Goal: Information Seeking & Learning: Check status

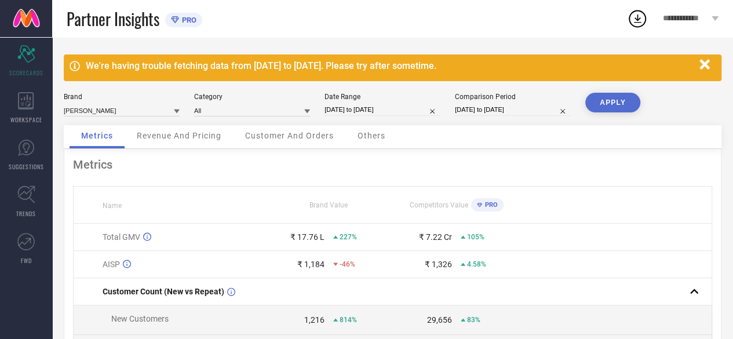
select select "7"
select select "2025"
select select "8"
select select "2025"
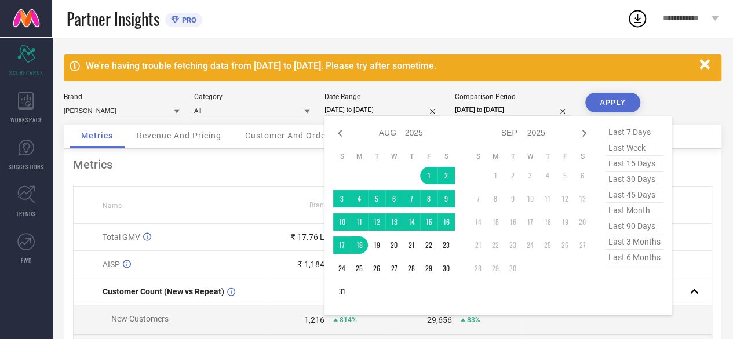
click at [401, 110] on input "[DATE] to [DATE]" at bounding box center [383, 110] width 116 height 12
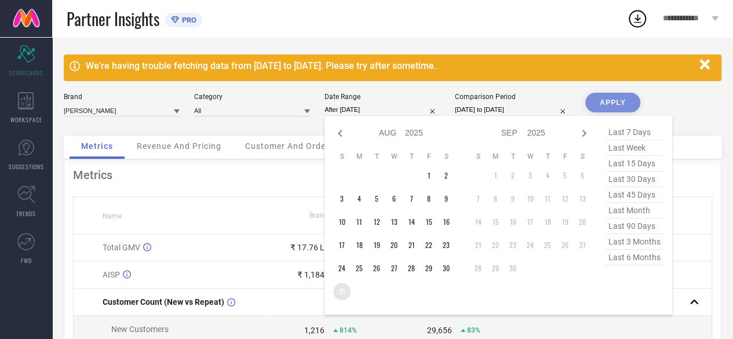
click at [342, 289] on td "31" at bounding box center [341, 291] width 17 height 17
type input "[DATE] to [DATE]"
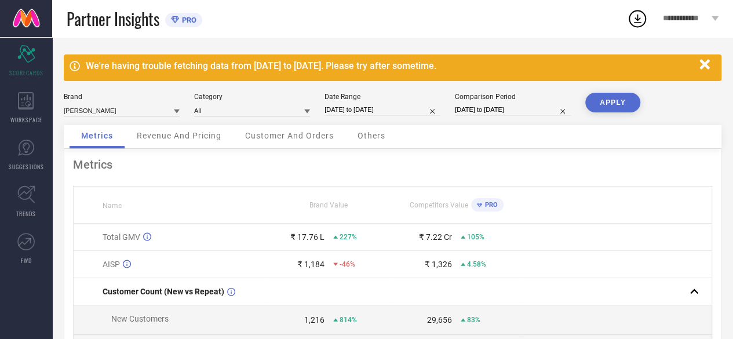
click at [620, 102] on button "APPLY" at bounding box center [612, 103] width 55 height 20
click at [380, 114] on input "[DATE] to [DATE]" at bounding box center [383, 110] width 116 height 12
select select "7"
select select "2025"
select select "8"
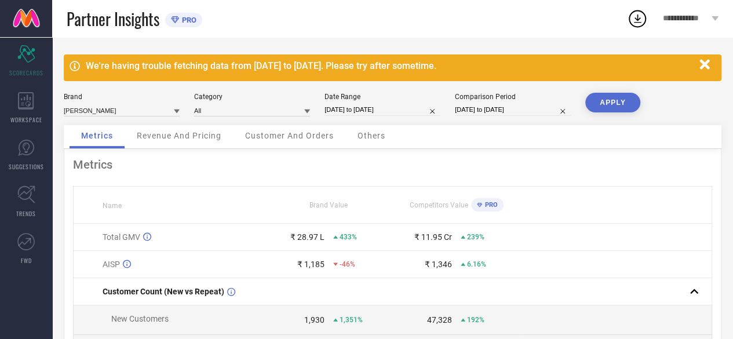
select select "2025"
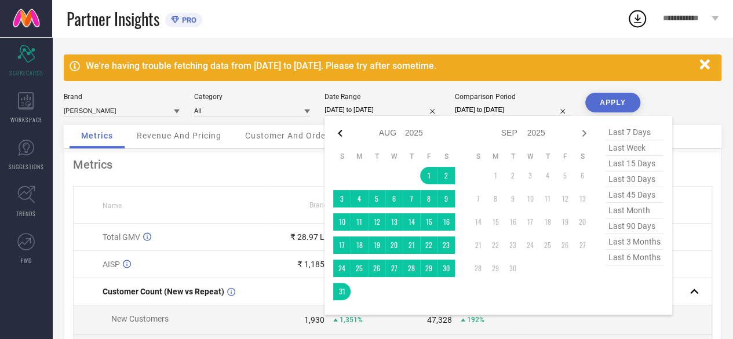
click at [342, 132] on icon at bounding box center [340, 133] width 14 height 14
select select "6"
select select "2025"
select select "7"
select select "2025"
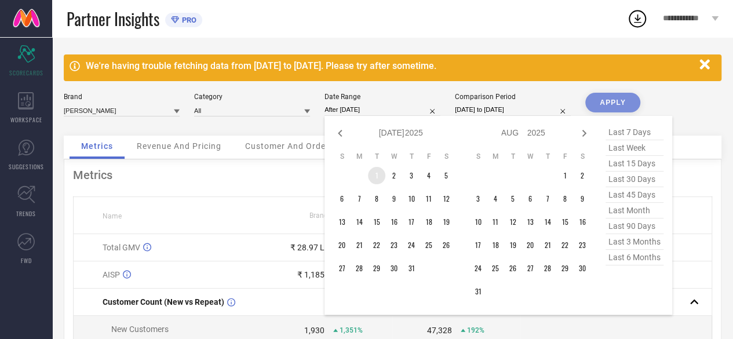
click at [377, 174] on td "1" at bounding box center [376, 175] width 17 height 17
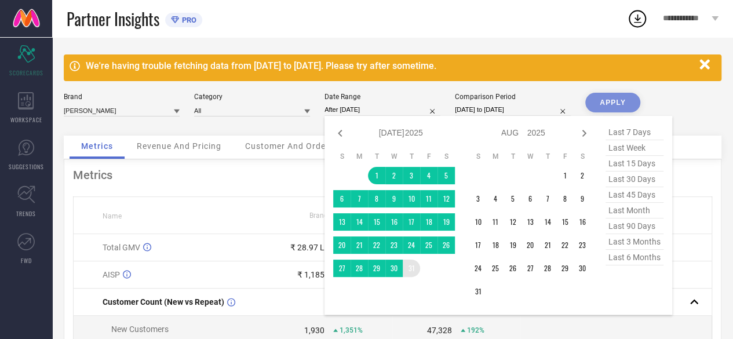
type input "[DATE] to [DATE]"
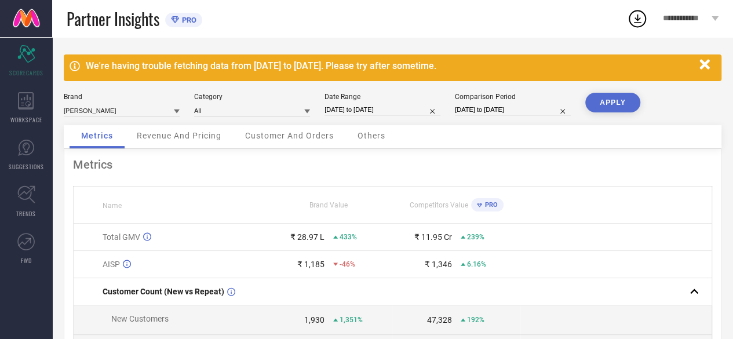
click at [601, 99] on button "APPLY" at bounding box center [612, 103] width 55 height 20
click at [40, 110] on div "WORKSPACE" at bounding box center [26, 108] width 52 height 46
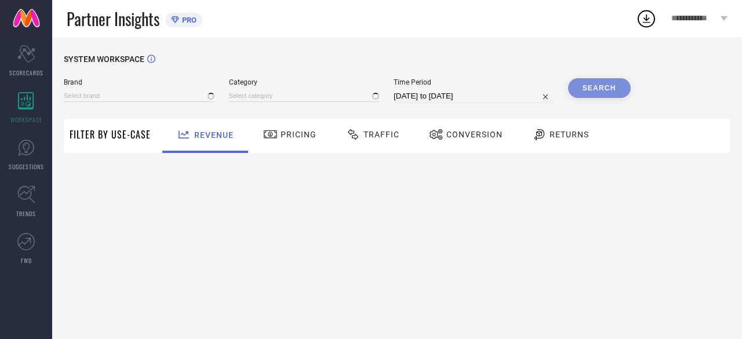
type input "[PERSON_NAME]"
type input "All"
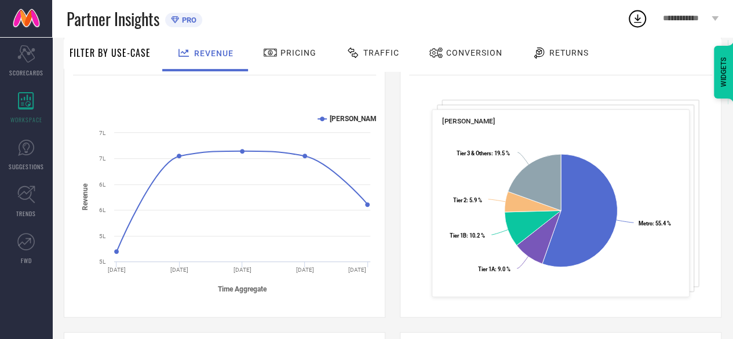
scroll to position [174, 0]
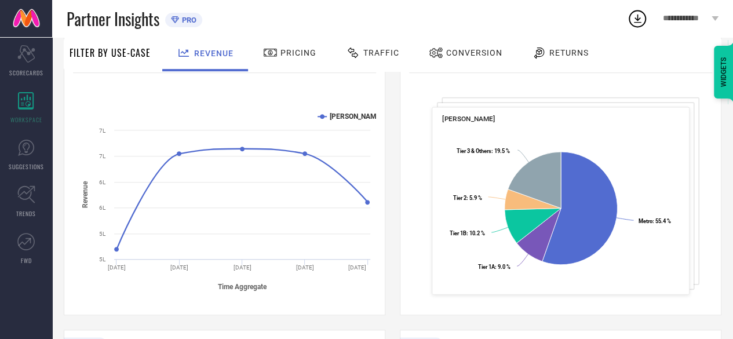
click at [476, 62] on div "Conversion" at bounding box center [465, 54] width 103 height 34
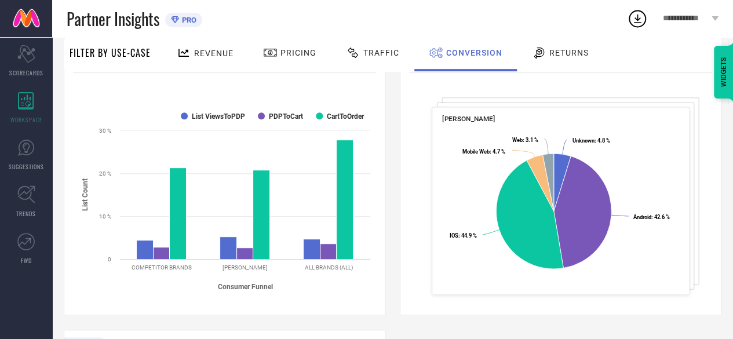
click at [388, 54] on span "Traffic" at bounding box center [381, 52] width 36 height 9
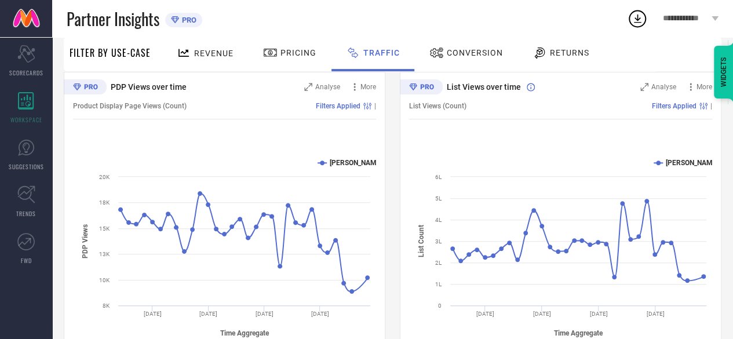
scroll to position [110, 0]
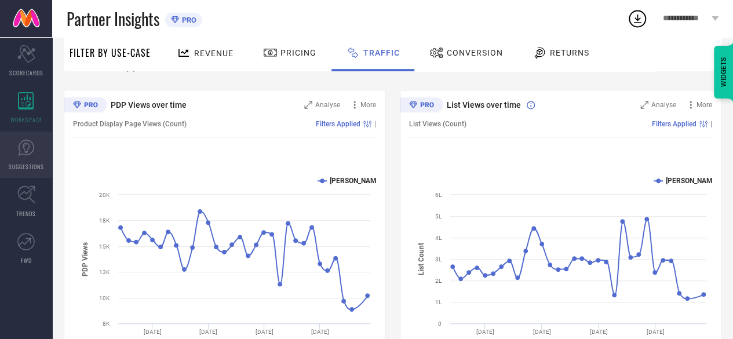
click at [38, 152] on link "SUGGESTIONS" at bounding box center [26, 155] width 52 height 46
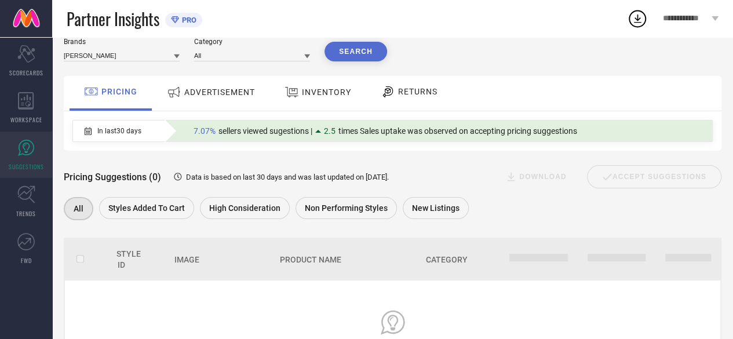
scroll to position [11, 0]
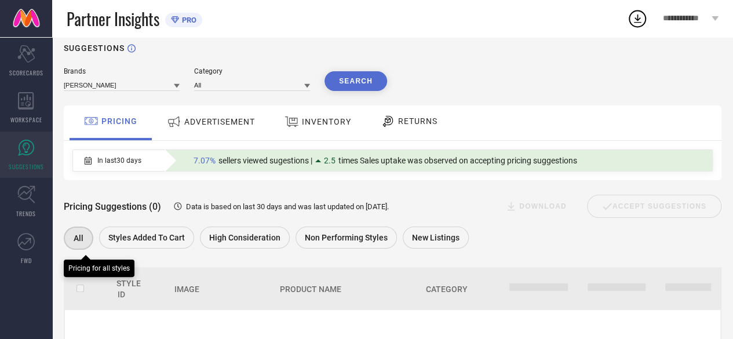
click at [82, 239] on span "All" at bounding box center [79, 238] width 10 height 9
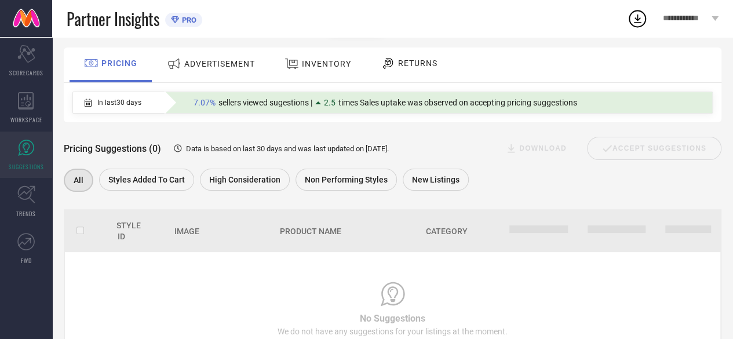
click at [229, 74] on div "ADVERTISEMENT" at bounding box center [211, 63] width 94 height 21
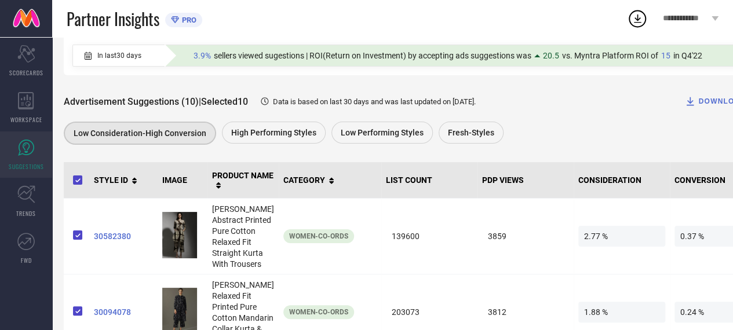
scroll to position [174, 0]
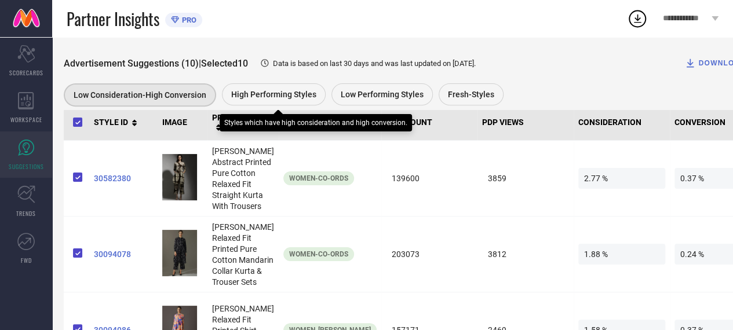
click at [278, 92] on span "High Performing Styles" at bounding box center [273, 94] width 85 height 9
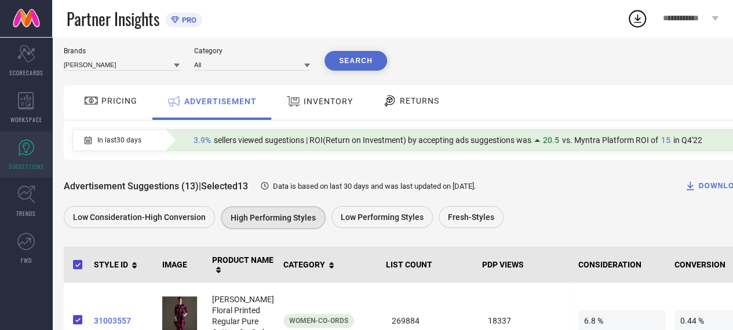
scroll to position [0, 0]
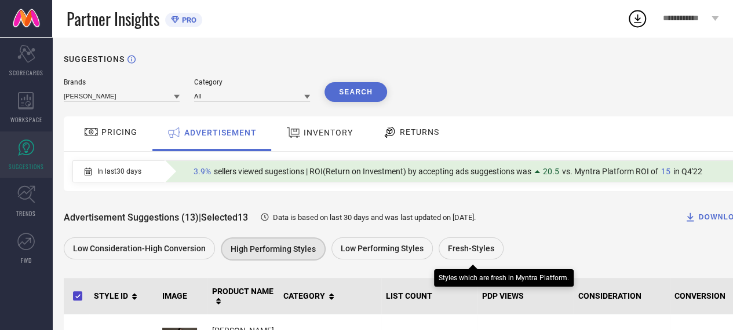
click at [473, 249] on span "Fresh-Styles" at bounding box center [471, 248] width 46 height 9
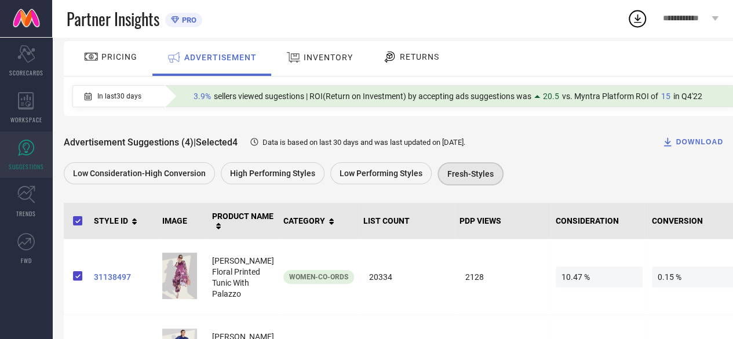
scroll to position [5, 0]
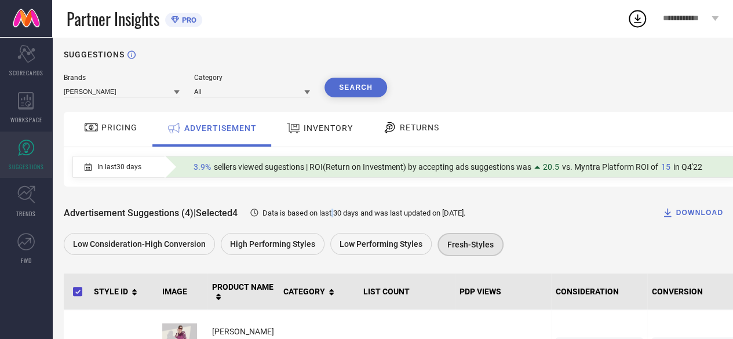
click at [351, 214] on span "Data is based on last 30 days and was last updated on [DATE] ." at bounding box center [364, 213] width 203 height 9
drag, startPoint x: 391, startPoint y: 216, endPoint x: 420, endPoint y: 217, distance: 29.0
click at [392, 216] on span "Data is based on last 30 days and was last updated on [DATE] ." at bounding box center [364, 213] width 203 height 9
drag, startPoint x: 450, startPoint y: 217, endPoint x: 458, endPoint y: 217, distance: 7.5
click at [452, 217] on span "Data is based on last 30 days and was last updated on [DATE] ." at bounding box center [364, 213] width 203 height 9
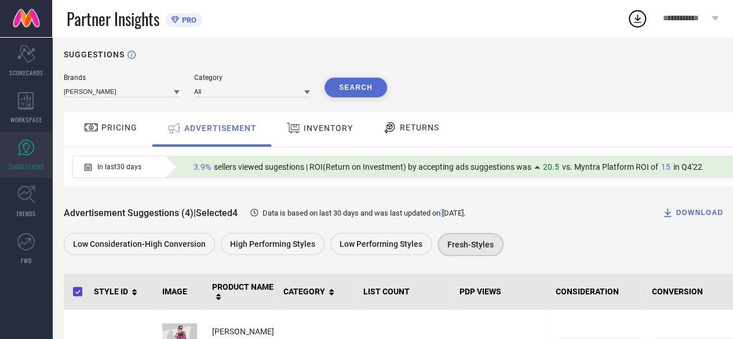
drag, startPoint x: 464, startPoint y: 216, endPoint x: 450, endPoint y: 217, distance: 13.4
click at [450, 217] on span "Data is based on last 30 days and was last updated on [DATE] ." at bounding box center [364, 213] width 203 height 9
click at [523, 223] on div "Advertisement Suggestions (4) | Selected 4 Data is based on last 30 days and wa…" at bounding box center [404, 212] width 680 height 23
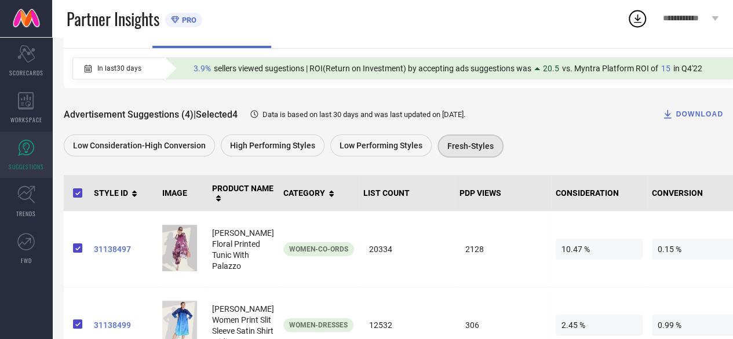
scroll to position [121, 0]
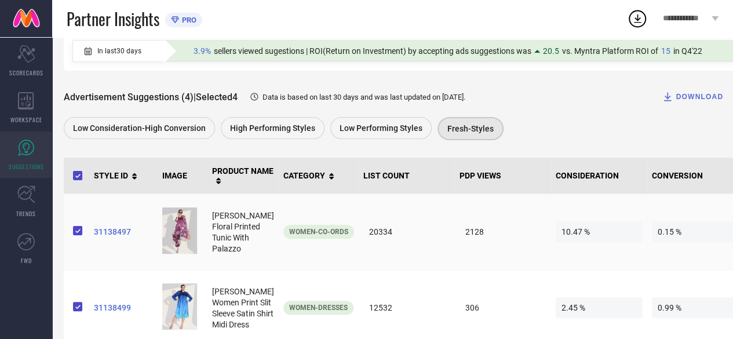
click at [556, 235] on span "10.47 %" at bounding box center [599, 231] width 87 height 21
click at [553, 249] on td "10.47 %" at bounding box center [599, 232] width 96 height 76
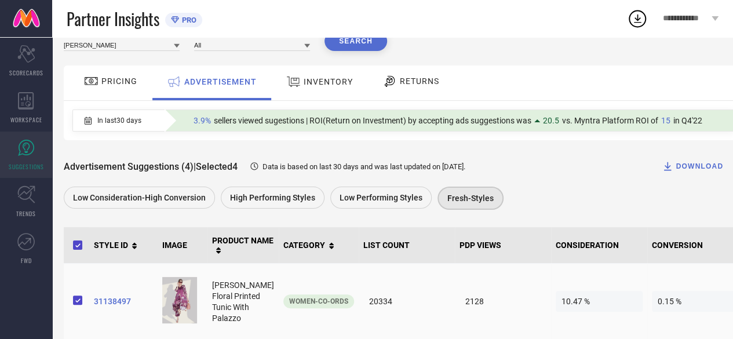
scroll to position [0, 0]
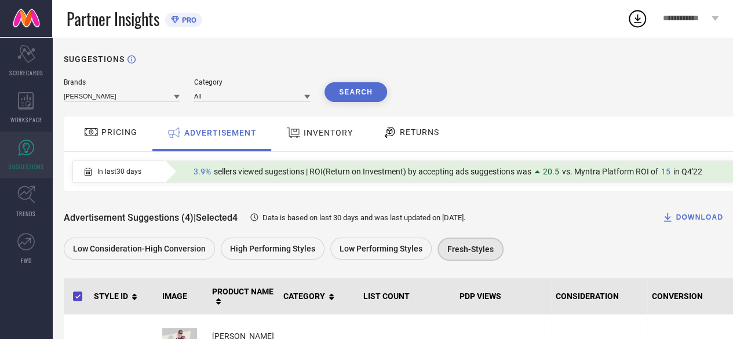
click at [396, 133] on div at bounding box center [390, 132] width 17 height 14
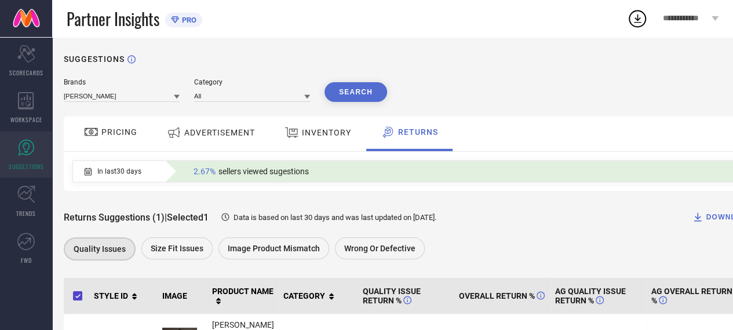
click at [436, 220] on span "Data is based on last 30 days and was last updated on [DATE] ." at bounding box center [335, 217] width 203 height 9
click at [469, 224] on div "Returns Suggestions (1) | Selected 1 Data is based on last 30 days and was last…" at bounding box center [419, 217] width 710 height 23
drag, startPoint x: 25, startPoint y: 97, endPoint x: 43, endPoint y: 101, distance: 18.9
click at [25, 97] on icon at bounding box center [26, 100] width 16 height 17
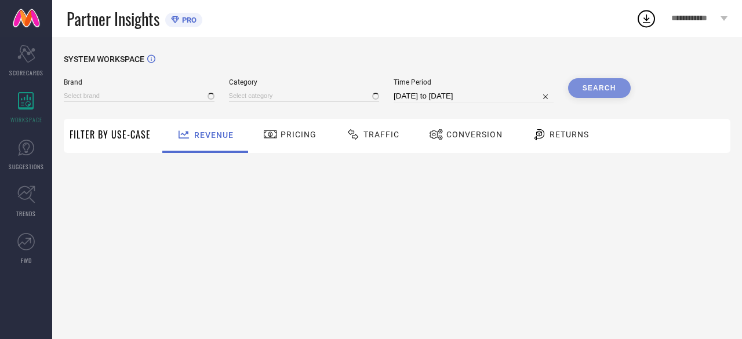
type input "[PERSON_NAME]"
type input "All"
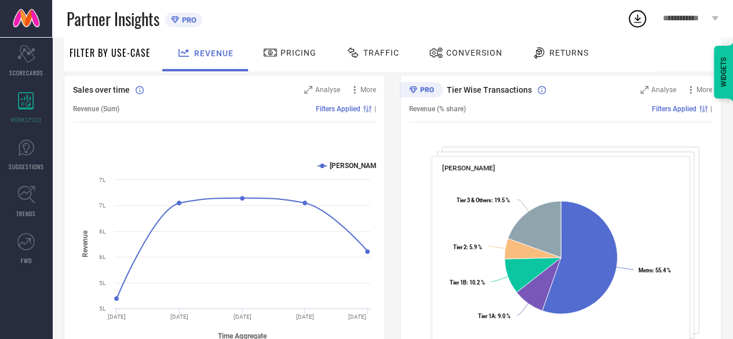
scroll to position [58, 0]
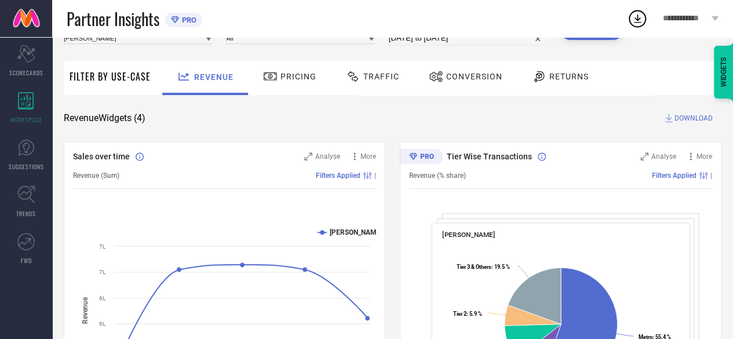
click at [292, 83] on div "Pricing" at bounding box center [289, 77] width 59 height 20
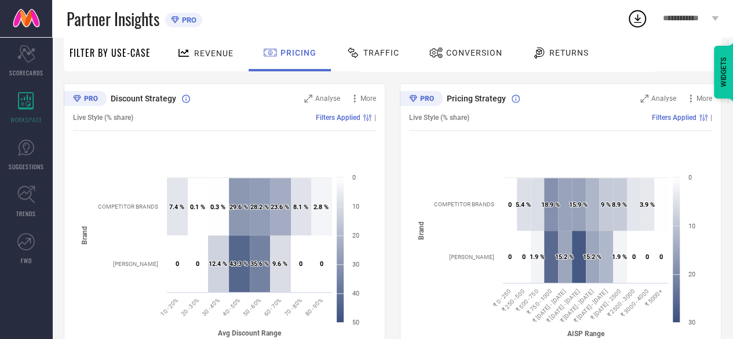
scroll to position [129, 0]
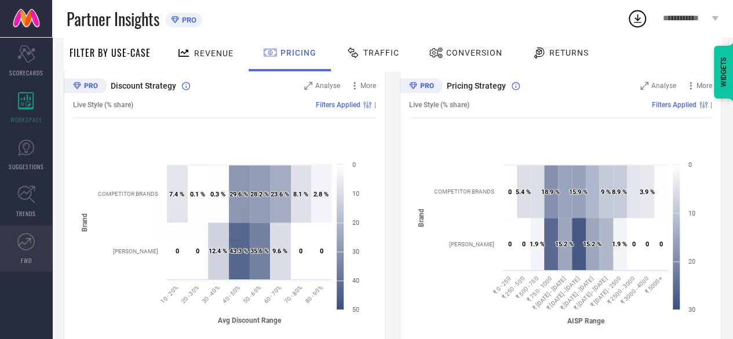
click at [16, 242] on link "FWD" at bounding box center [26, 248] width 52 height 46
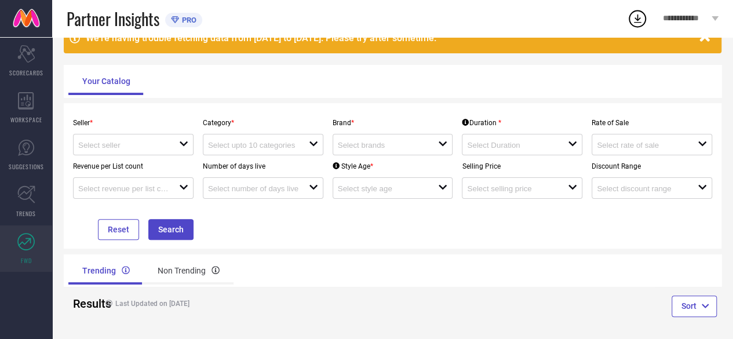
scroll to position [71, 0]
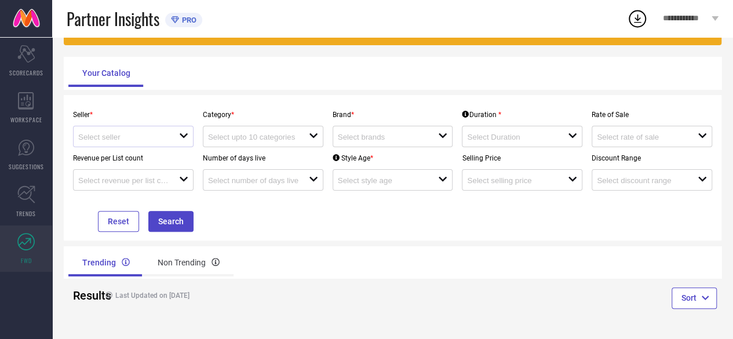
click at [185, 143] on div "open" at bounding box center [133, 136] width 121 height 21
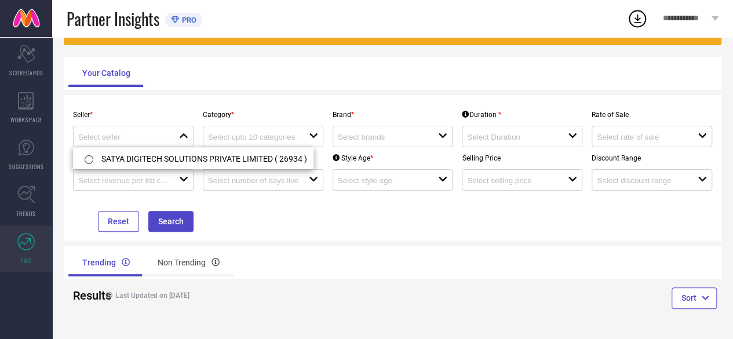
click at [180, 165] on li "SATYA DIGITECH SOLUTIONS PRIVATE LIMITED ( 26934 )" at bounding box center [193, 158] width 239 height 21
type input "SATYA DIGITECH SOLUTIONS PRIVATE LIMITED ( 26934 )"
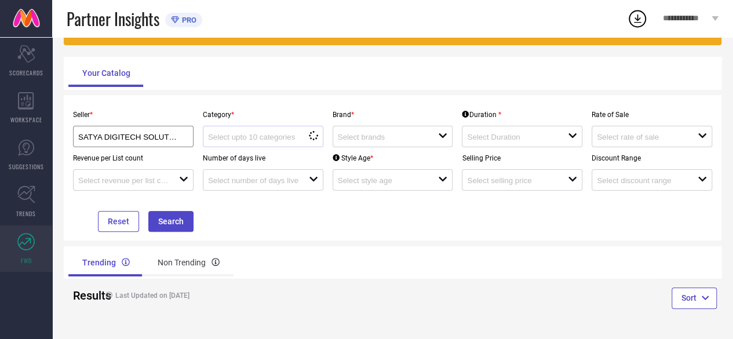
click at [284, 133] on div at bounding box center [258, 136] width 101 height 11
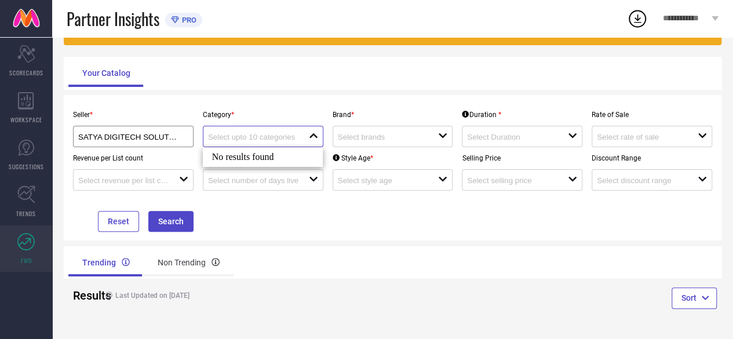
click at [277, 133] on input at bounding box center [253, 137] width 90 height 9
click at [280, 232] on div "Seller * SATYA DIGITECH SOLUTIONS PRIVATE LIMITED ( 26934 ) Category * close Br…" at bounding box center [393, 167] width 658 height 145
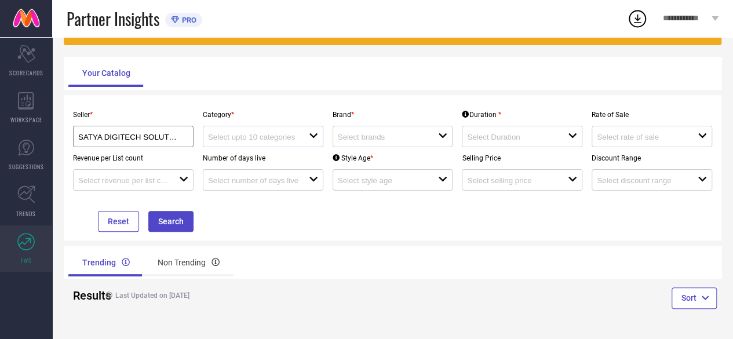
click at [302, 133] on div at bounding box center [258, 136] width 101 height 11
click at [268, 206] on div "Seller * SATYA DIGITECH SOLUTIONS PRIVATE LIMITED ( 26934 ) Category * close Br…" at bounding box center [392, 168] width 649 height 128
click at [365, 137] on input at bounding box center [383, 137] width 90 height 9
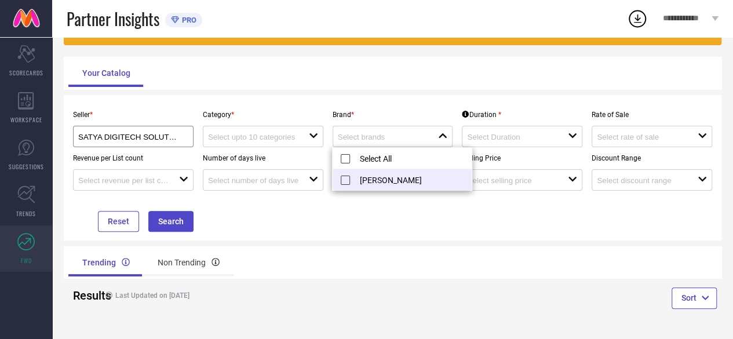
click at [366, 181] on li "[PERSON_NAME]" at bounding box center [402, 179] width 139 height 21
type input "[PERSON_NAME]"
click at [345, 179] on li "[PERSON_NAME]" at bounding box center [402, 179] width 139 height 21
type input "[PERSON_NAME]"
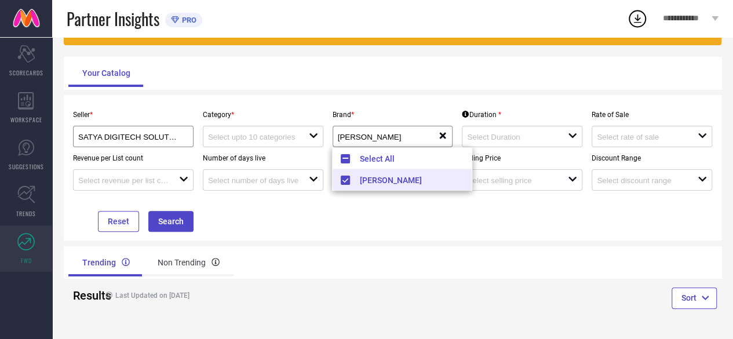
click at [384, 221] on div "Seller * SATYA DIGITECH SOLUTIONS PRIVATE LIMITED ( 26934 ) Category * open Bra…" at bounding box center [392, 168] width 649 height 128
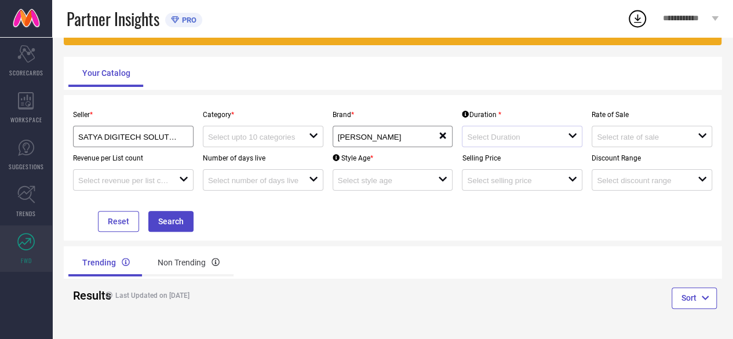
click at [494, 145] on div "open" at bounding box center [522, 136] width 121 height 21
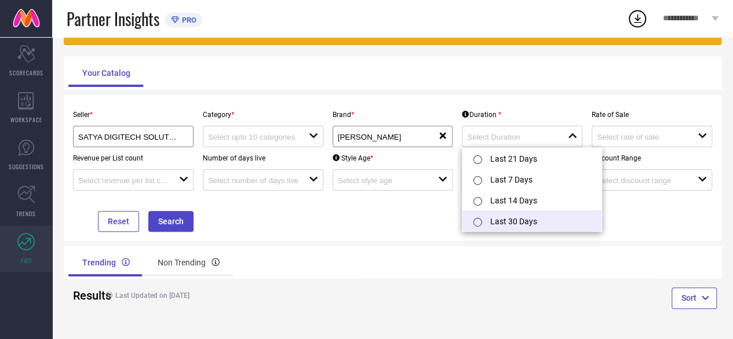
click at [522, 218] on li "Last 30 Days" at bounding box center [531, 220] width 139 height 21
type input "Last 30 Days"
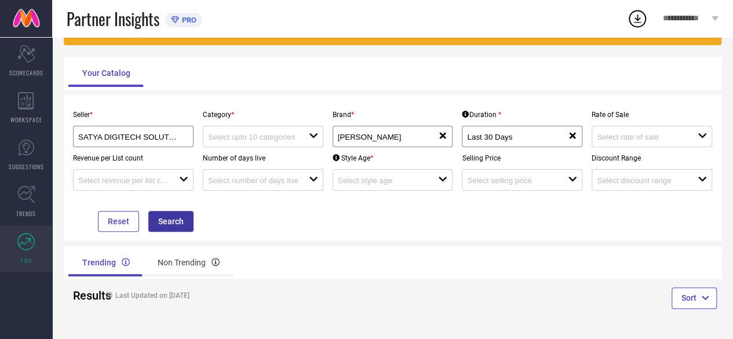
click at [170, 223] on button "Search" at bounding box center [170, 221] width 45 height 21
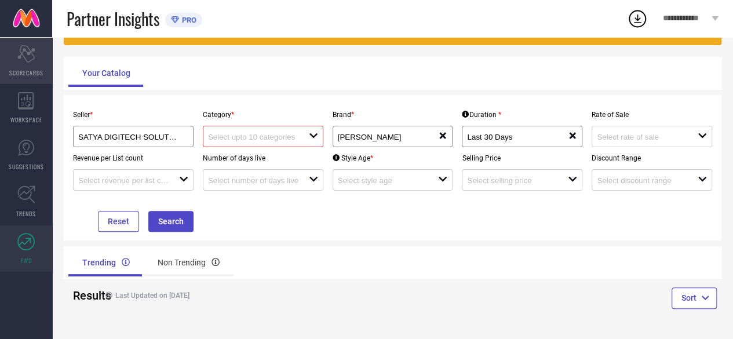
click at [36, 60] on div "Scorecard SCORECARDS" at bounding box center [26, 61] width 52 height 46
